Goal: Information Seeking & Learning: Learn about a topic

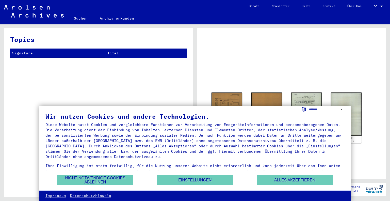
click at [82, 88] on div "Topics Signature Titel" at bounding box center [98, 114] width 189 height 172
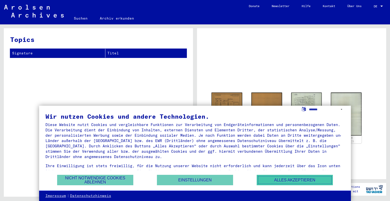
click at [291, 178] on button "Alles akzeptieren" at bounding box center [295, 180] width 76 height 10
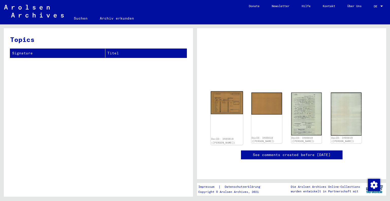
click at [232, 102] on img at bounding box center [227, 102] width 32 height 23
click at [263, 102] on img at bounding box center [267, 102] width 32 height 23
click at [228, 103] on img at bounding box center [227, 102] width 32 height 23
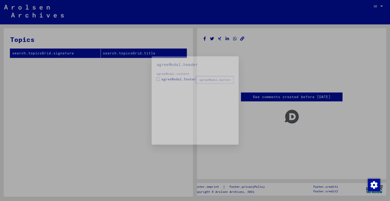
click at [226, 99] on mat-dialog-container "agreeModal.header agreeModal.content agreeModal.footer agreeModal.button" at bounding box center [195, 100] width 109 height 111
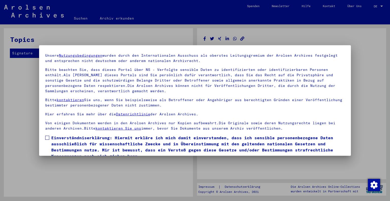
scroll to position [37, 0]
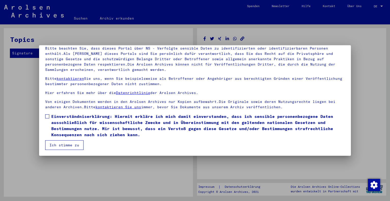
click at [345, 39] on div at bounding box center [195, 100] width 390 height 201
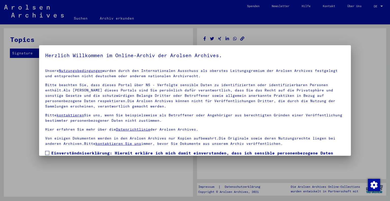
click at [343, 38] on div at bounding box center [195, 100] width 390 height 201
click at [216, 67] on mat-dialog-content "Unsere Nutzungsbedingungen wurden durch den Internationalen Ausschuss als obers…" at bounding box center [195, 126] width 312 height 122
click at [32, 70] on div at bounding box center [195, 100] width 390 height 201
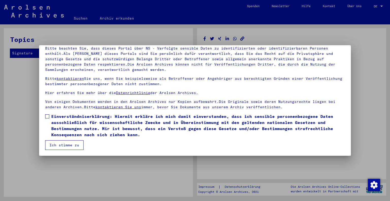
scroll to position [37, 0]
click at [60, 144] on button "Ich stimme zu" at bounding box center [64, 145] width 38 height 10
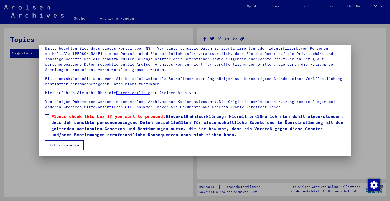
click at [47, 115] on span at bounding box center [47, 116] width 4 height 4
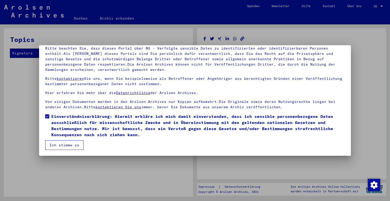
click at [65, 145] on button "Ich stimme zu" at bounding box center [64, 145] width 38 height 10
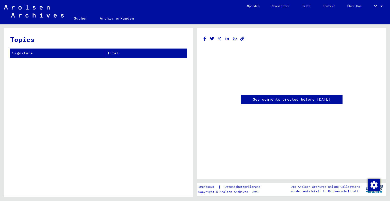
scroll to position [0, 0]
